Goal: Information Seeking & Learning: Understand process/instructions

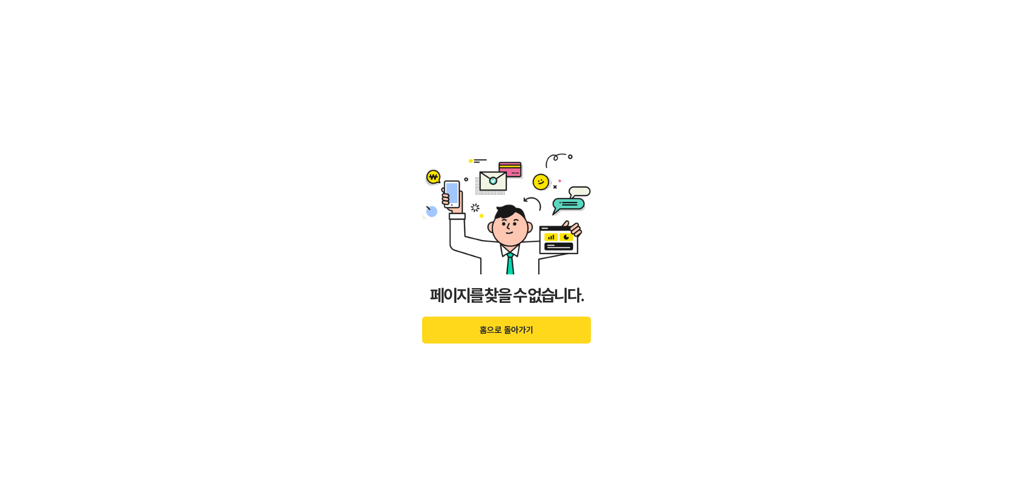
click at [513, 333] on button "홈으로 돌아가기" at bounding box center [506, 329] width 169 height 27
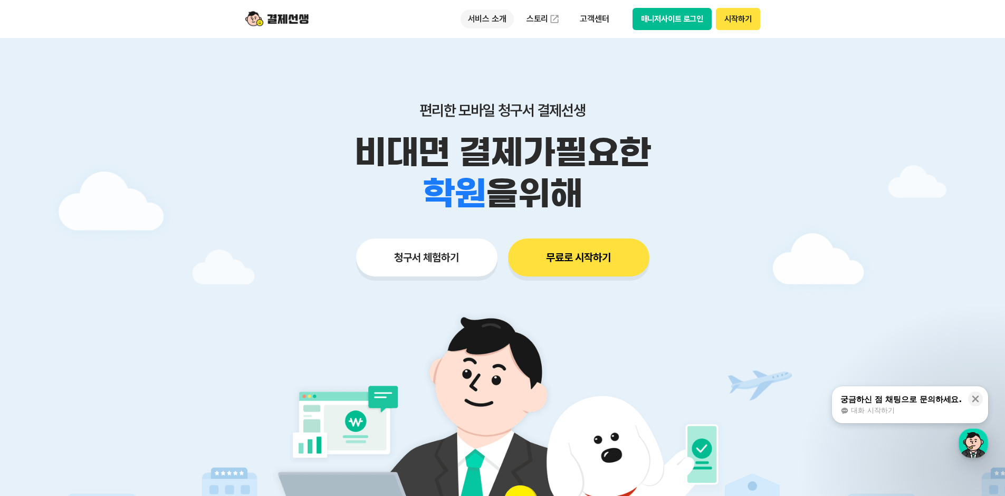
click at [469, 24] on p "서비스 소개" at bounding box center [486, 18] width 53 height 19
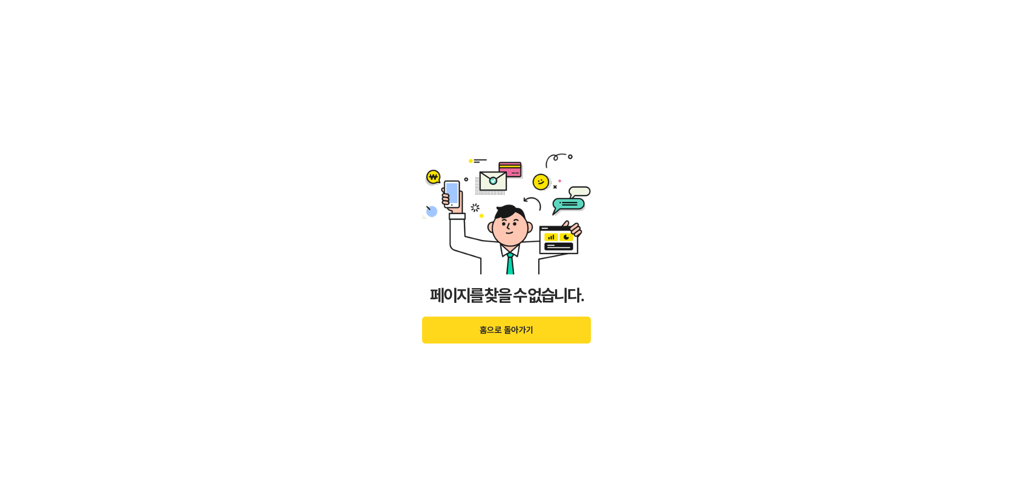
click at [520, 316] on div "페이지를 찾을 수 없습니다. 홈으로 돌아가기" at bounding box center [506, 248] width 169 height 280
click at [519, 325] on button "홈으로 돌아가기" at bounding box center [506, 329] width 169 height 27
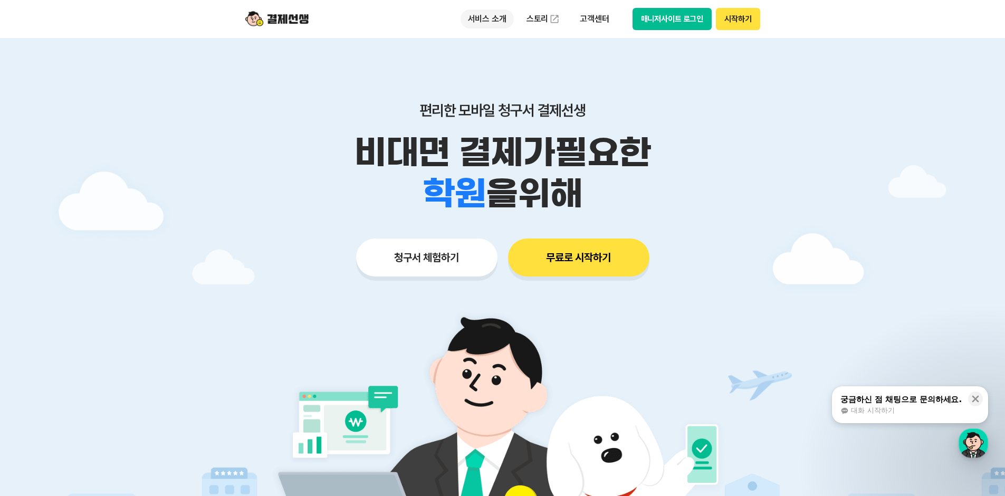
click at [487, 21] on p "서비스 소개" at bounding box center [486, 18] width 53 height 19
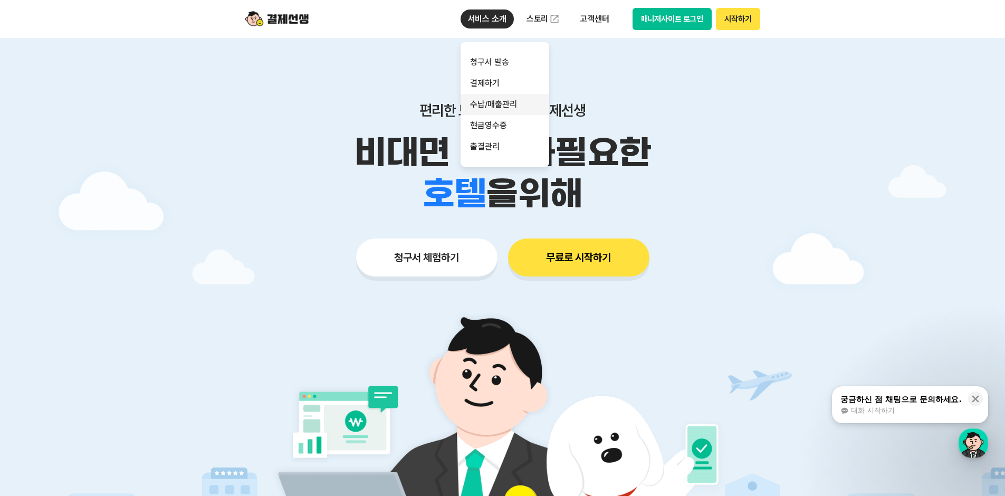
click at [497, 104] on link "수납/매출관리" at bounding box center [504, 104] width 89 height 21
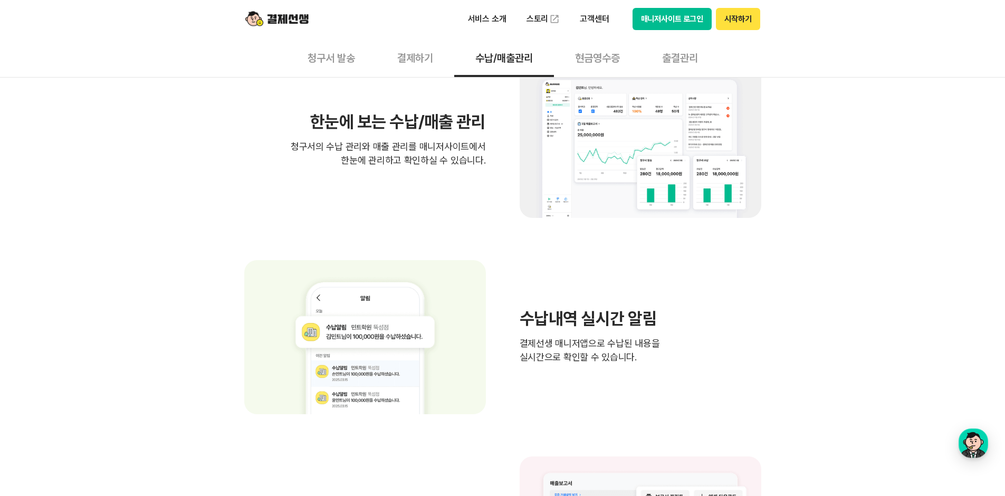
scroll to position [292, 0]
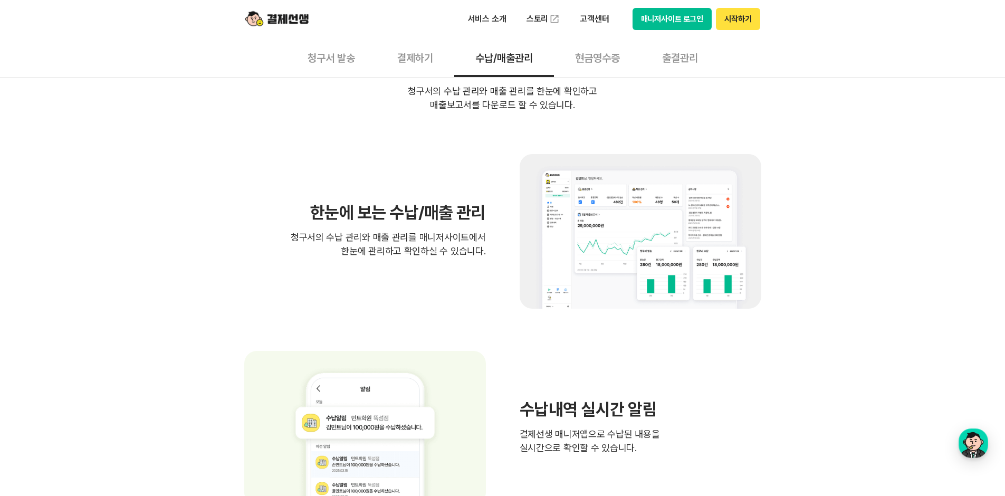
click at [404, 64] on button "결제하기" at bounding box center [415, 57] width 78 height 39
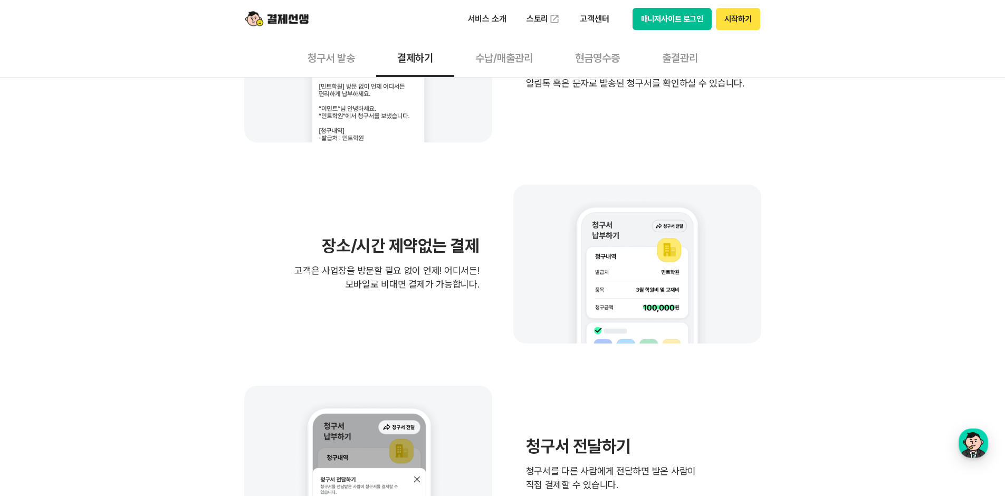
scroll to position [608, 0]
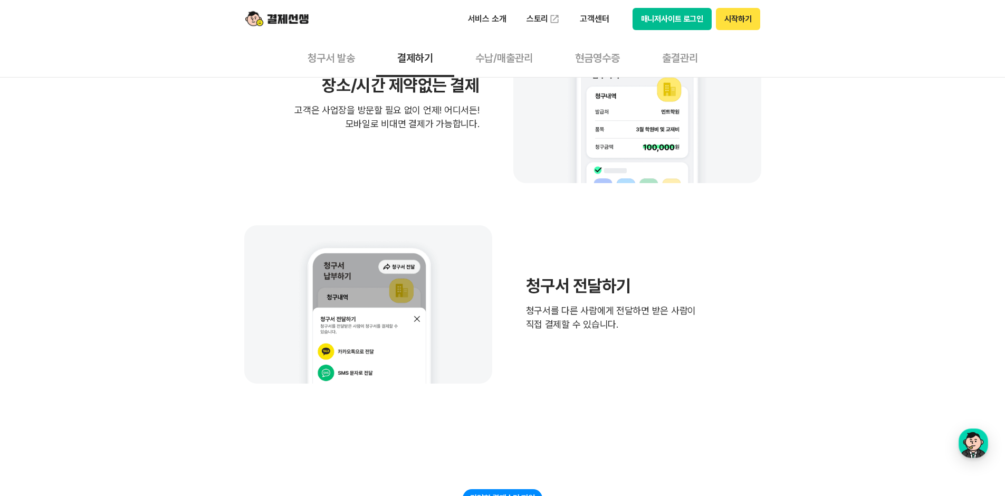
click at [350, 49] on button "청구서 발송" at bounding box center [331, 57] width 90 height 39
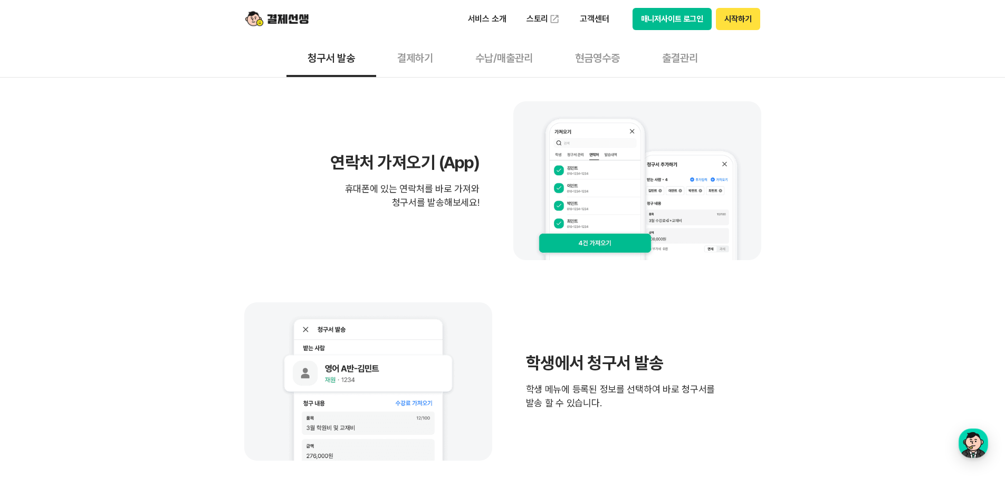
scroll to position [369, 0]
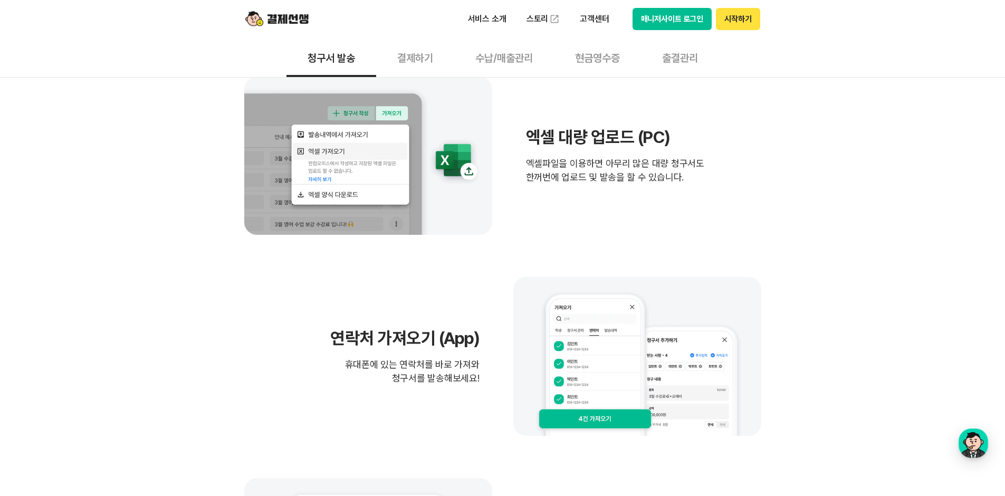
click at [502, 61] on button "수납/매출관리" at bounding box center [504, 57] width 100 height 39
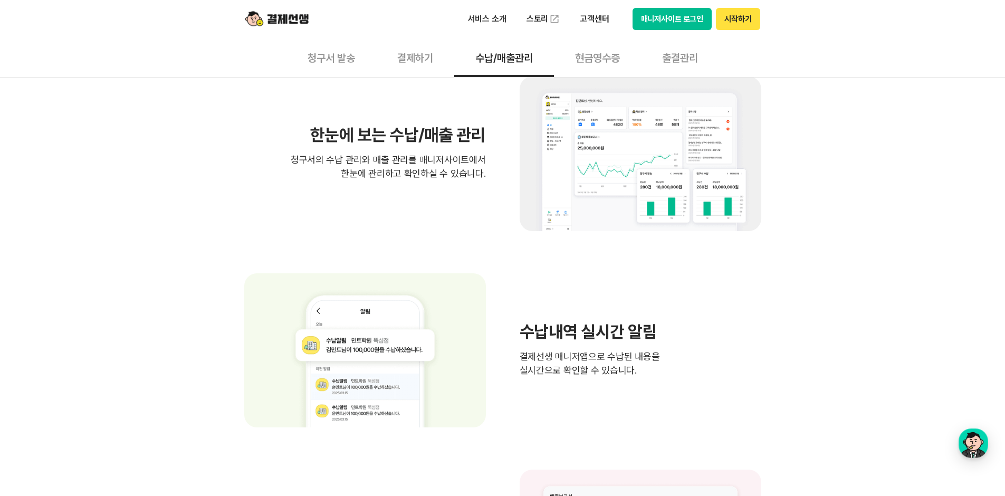
scroll to position [686, 0]
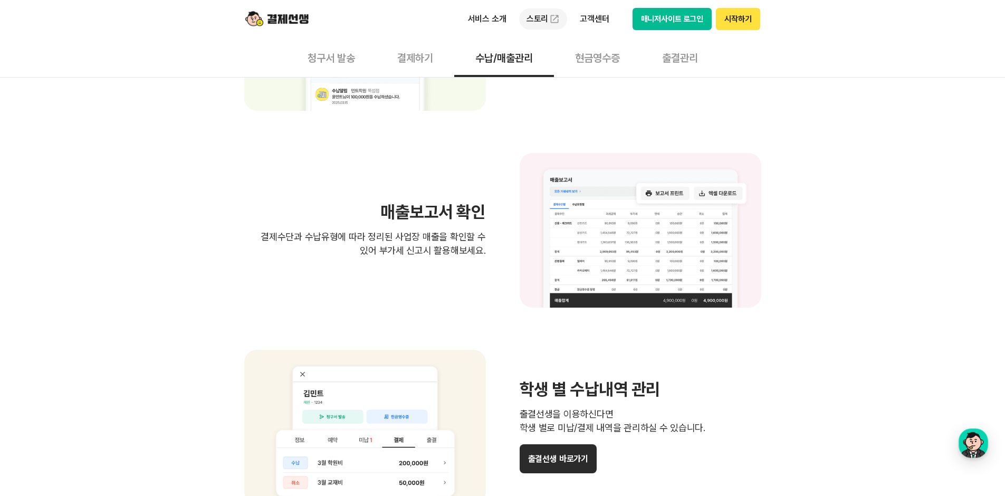
click at [536, 23] on link "스토리" at bounding box center [543, 18] width 49 height 21
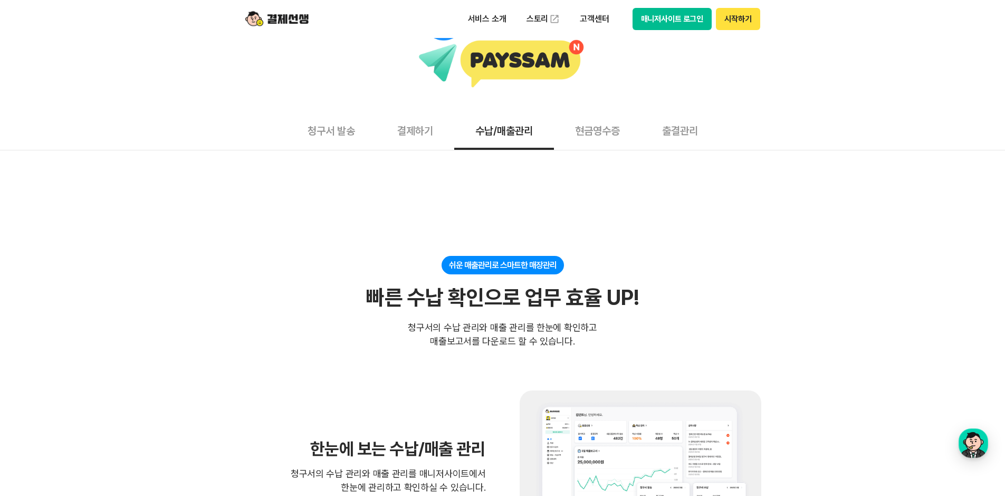
scroll to position [0, 0]
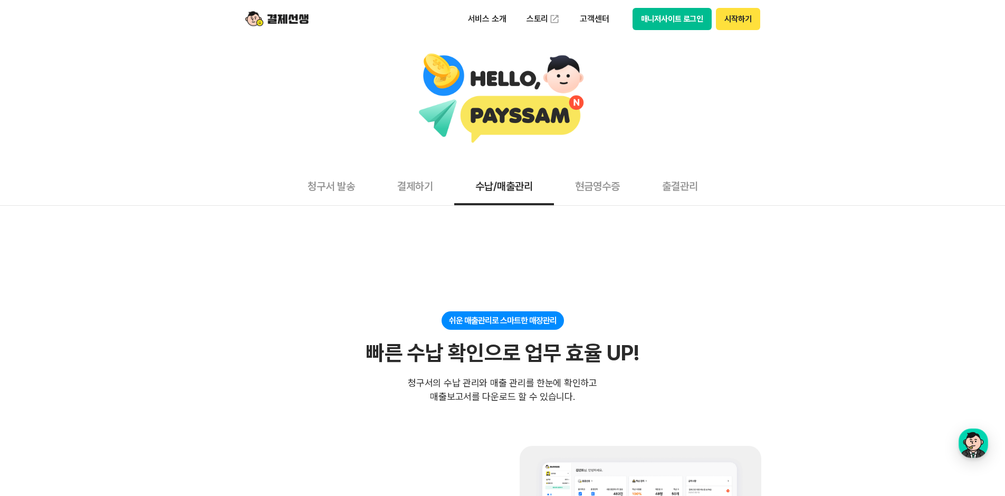
click at [331, 190] on button "청구서 발송" at bounding box center [331, 185] width 90 height 39
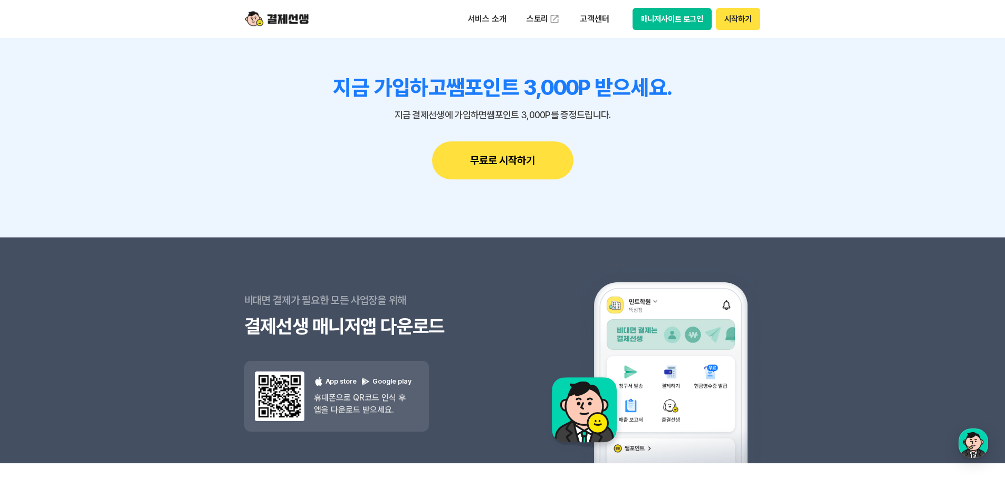
scroll to position [3002, 0]
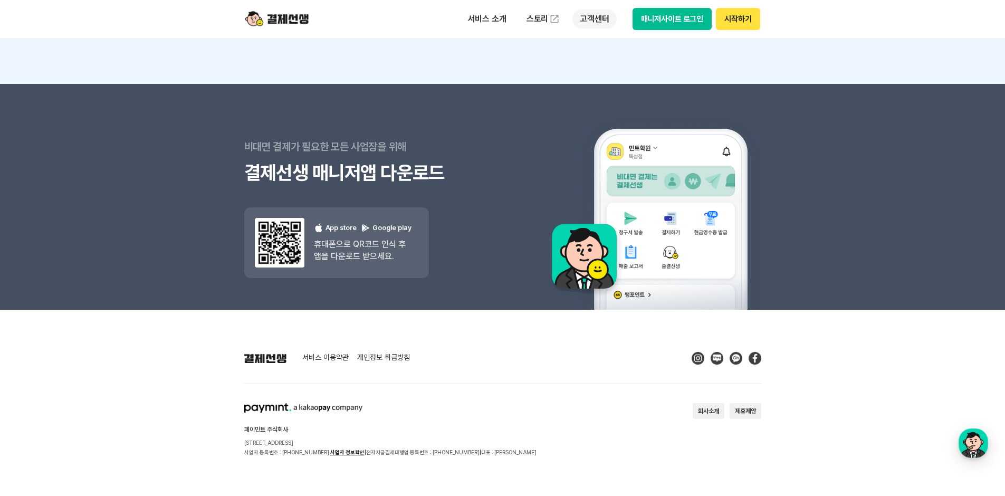
click at [586, 21] on p "고객센터" at bounding box center [594, 18] width 44 height 19
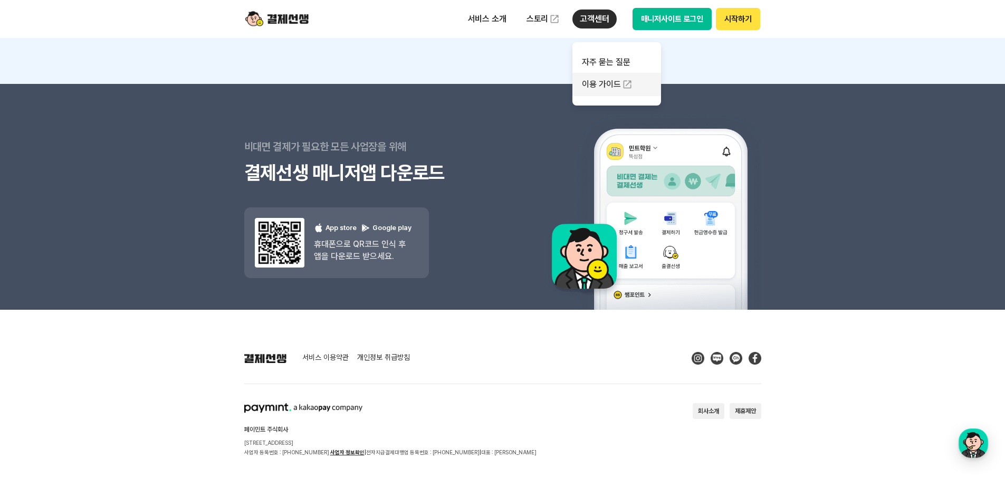
click at [599, 80] on link "이용 가이드" at bounding box center [616, 84] width 89 height 23
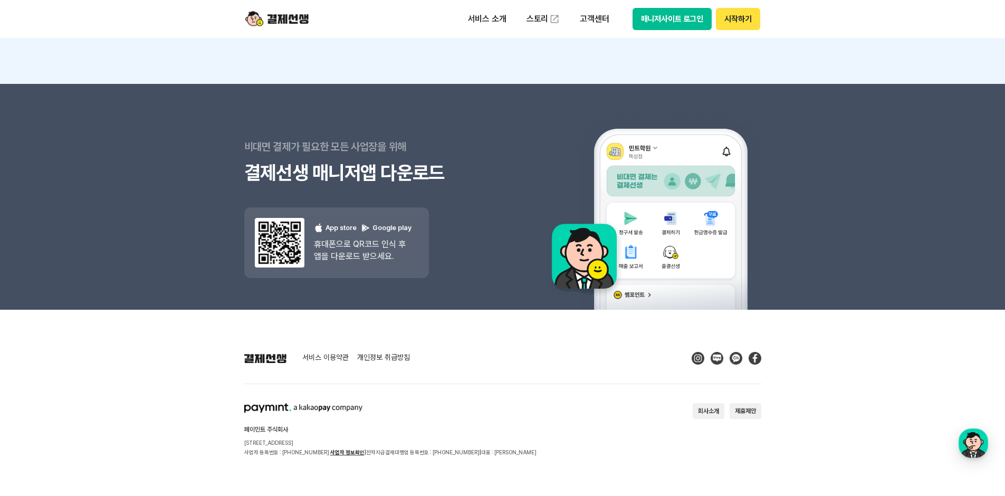
click at [673, 20] on button "매니저사이트 로그인" at bounding box center [672, 19] width 80 height 22
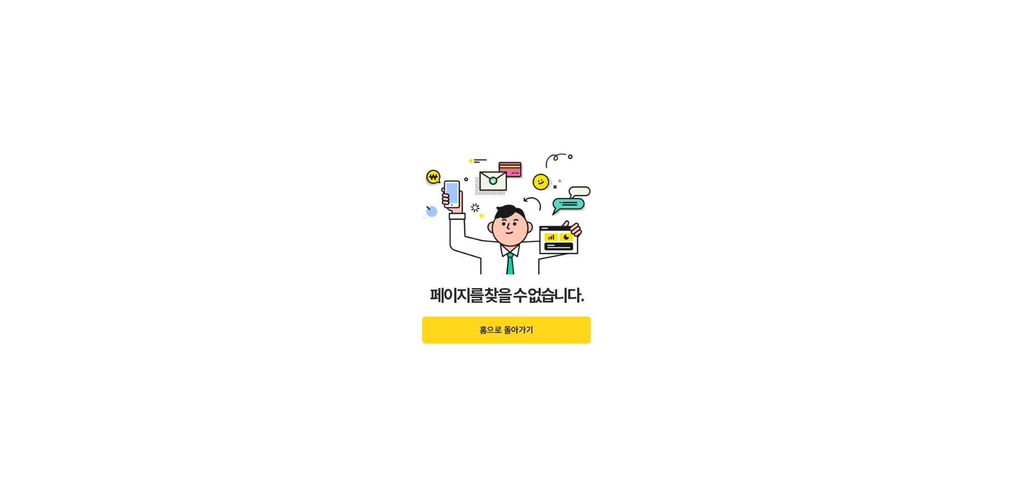
click at [479, 329] on button "홈으로 돌아가기" at bounding box center [506, 329] width 169 height 27
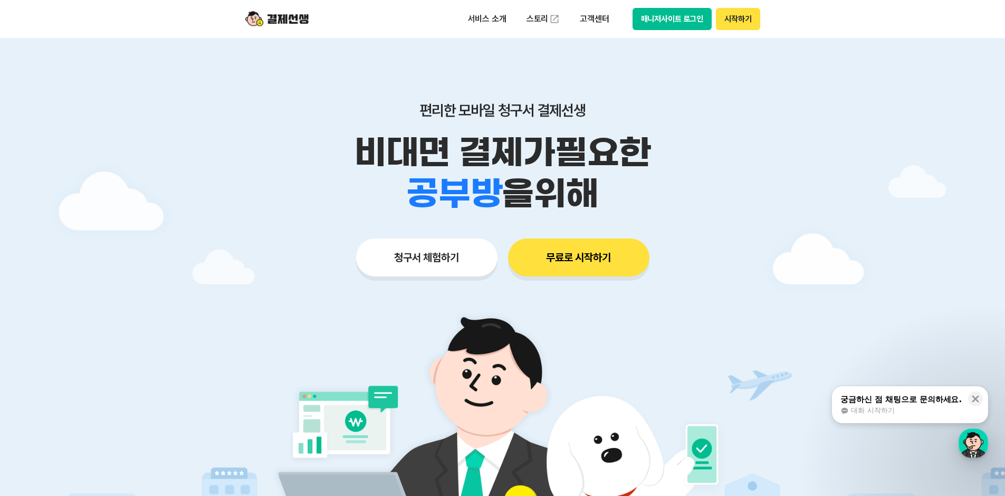
click at [187, 215] on div at bounding box center [502, 316] width 1005 height 556
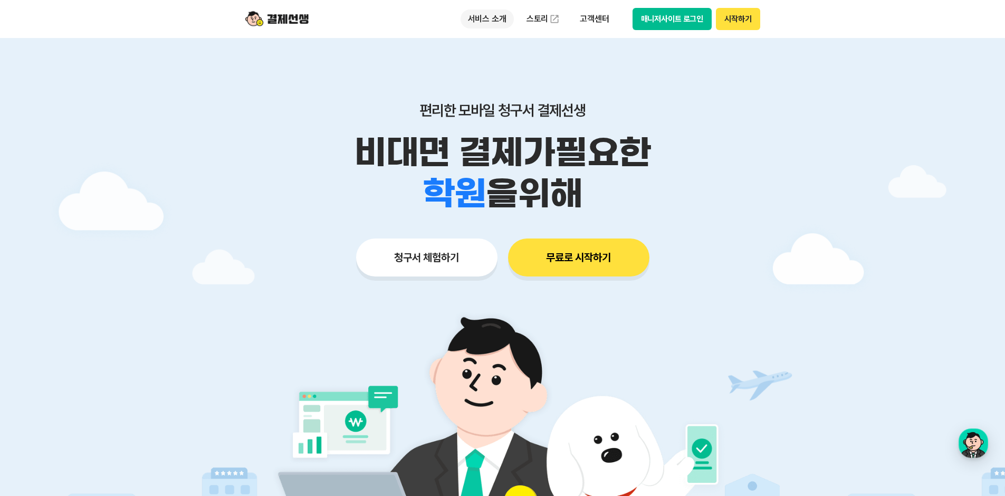
click at [485, 23] on p "서비스 소개" at bounding box center [486, 18] width 53 height 19
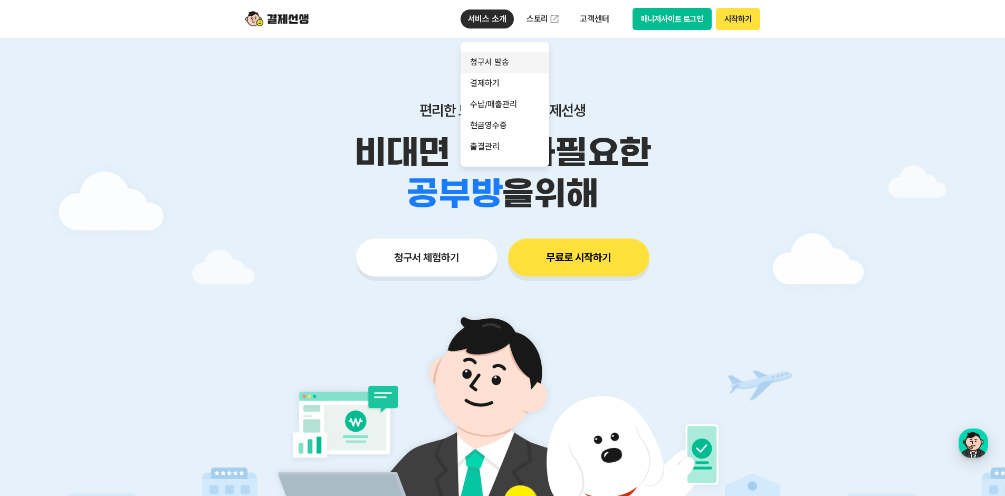
click at [495, 60] on link "청구서 발송" at bounding box center [504, 62] width 89 height 21
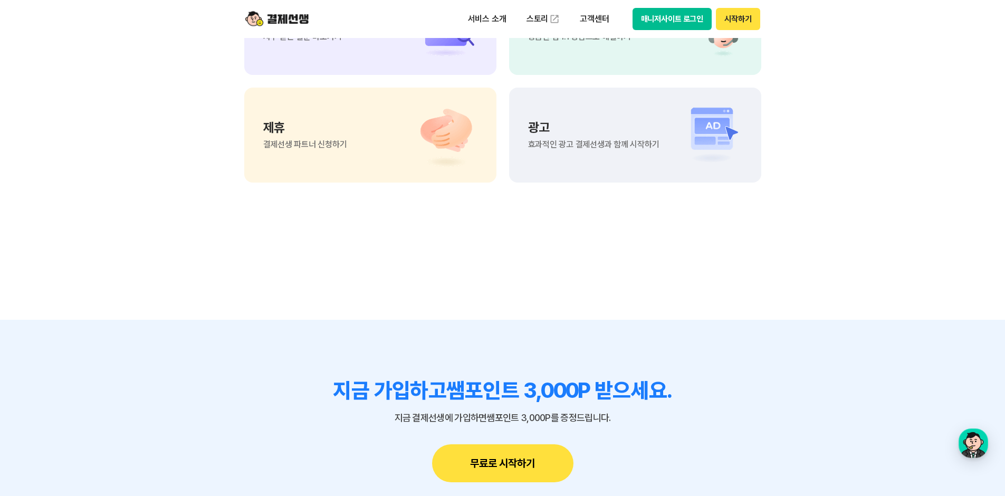
scroll to position [2479, 0]
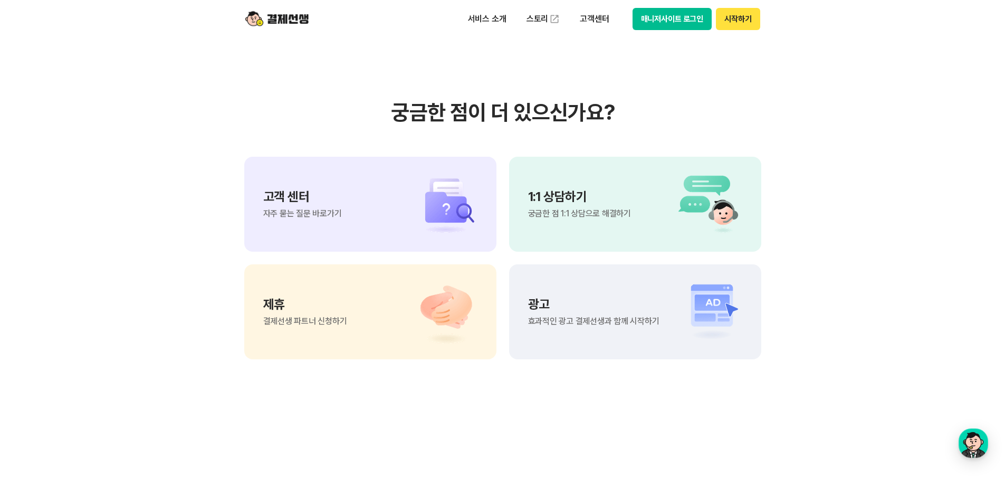
click at [369, 264] on div "제휴 결제선생 파트너 신청하기" at bounding box center [370, 311] width 252 height 95
